Goal: Navigation & Orientation: Find specific page/section

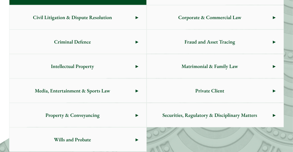
scroll to position [334, 0]
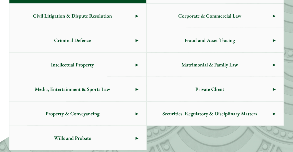
click at [82, 113] on span "Property & Conveyancing" at bounding box center [72, 114] width 126 height 24
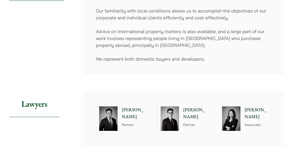
scroll to position [150, 0]
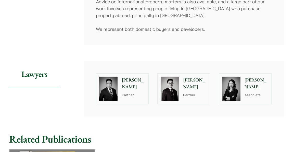
click at [189, 77] on p "Kenley Mak" at bounding box center [195, 84] width 24 height 14
click at [253, 78] on div "Ivy Ng Associate" at bounding box center [258, 89] width 28 height 31
click at [127, 93] on p "Partner" at bounding box center [134, 95] width 24 height 5
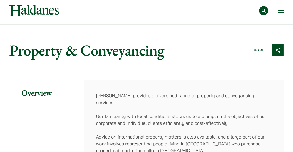
scroll to position [0, 0]
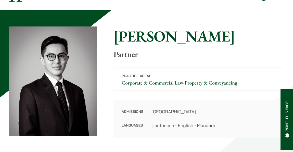
scroll to position [28, 0]
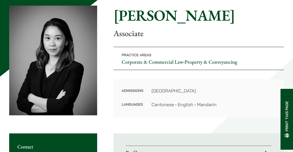
scroll to position [2, 0]
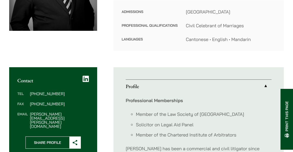
scroll to position [136, 0]
